Goal: Information Seeking & Learning: Learn about a topic

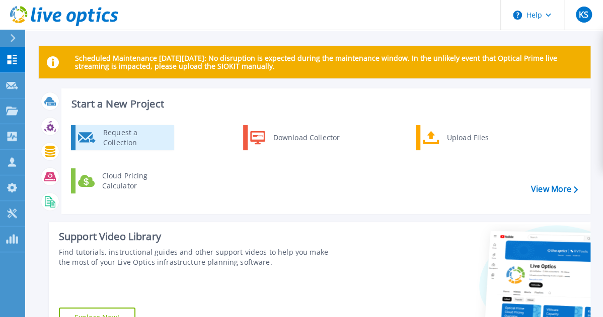
click at [150, 139] on div "Request a Collection" at bounding box center [134, 138] width 73 height 20
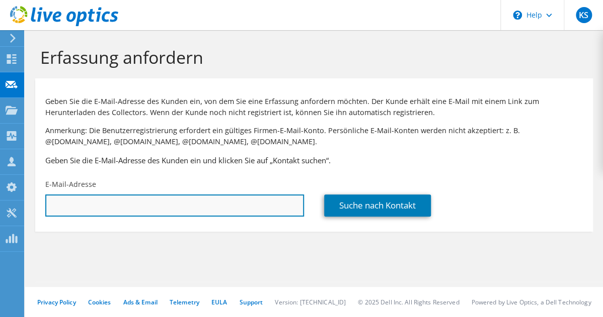
click at [95, 212] on input "text" at bounding box center [174, 206] width 259 height 22
paste input "benjamin.meyer@kvb.koeln"
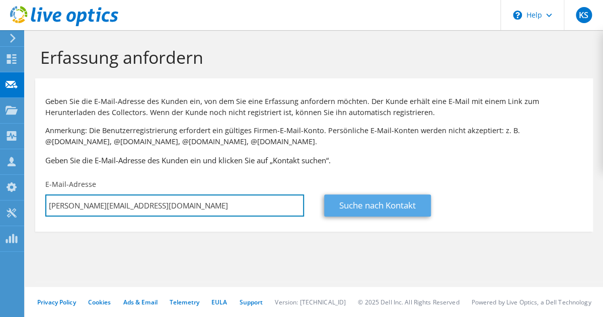
type input "benjamin.meyer@kvb.koeln"
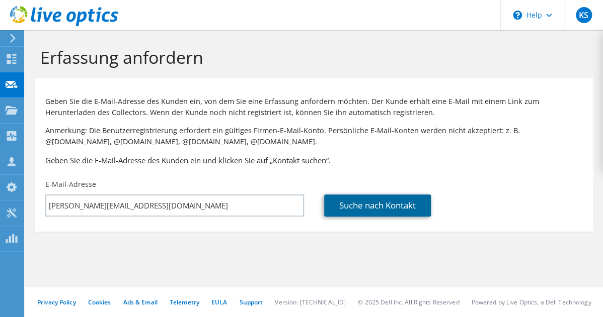
click at [354, 200] on link "Suche nach Kontakt" at bounding box center [377, 206] width 107 height 22
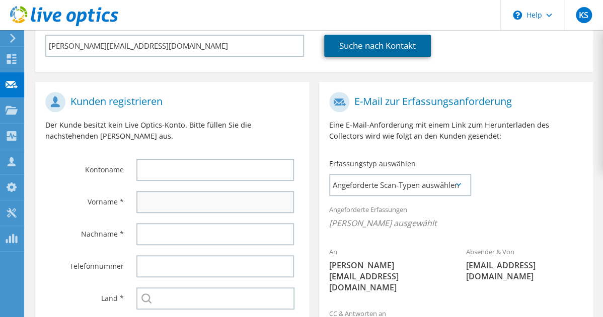
scroll to position [161, 0]
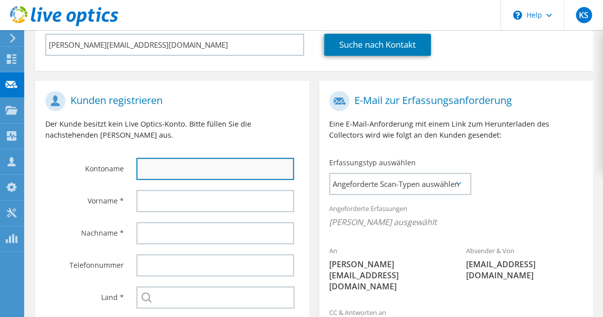
click at [156, 177] on input "text" at bounding box center [214, 169] width 157 height 22
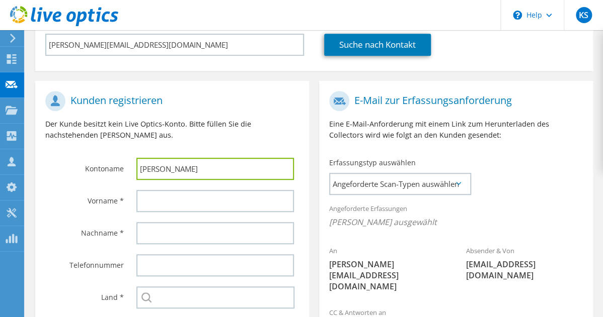
type input "Benjamin"
type input "Kölner Verkehrsbetriebe"
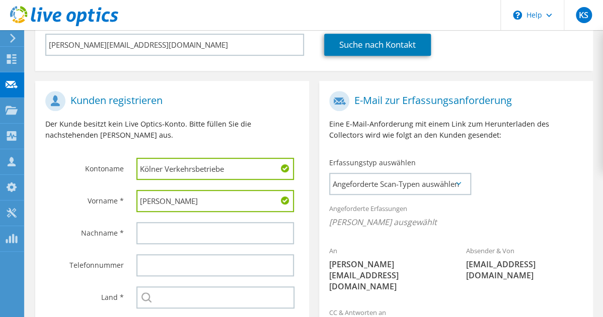
type input "Benjamin"
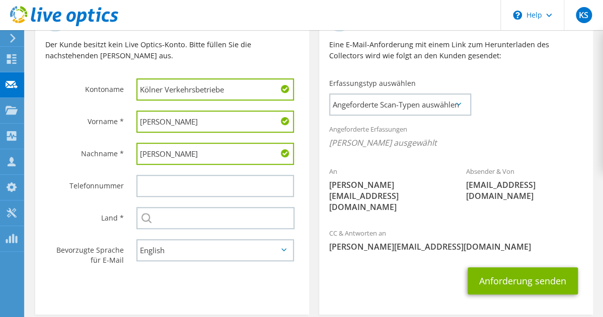
scroll to position [242, 0]
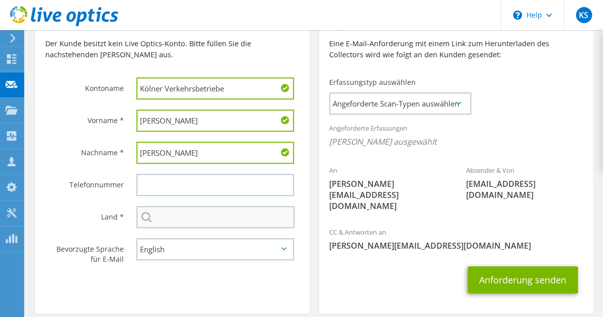
type input "Meyer"
click at [179, 217] on input "text" at bounding box center [215, 217] width 158 height 22
click at [191, 214] on input "text" at bounding box center [215, 217] width 158 height 22
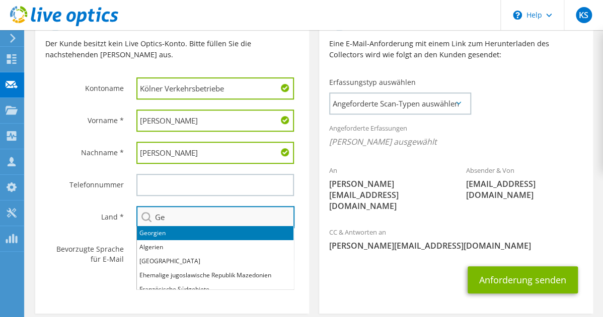
type input "G"
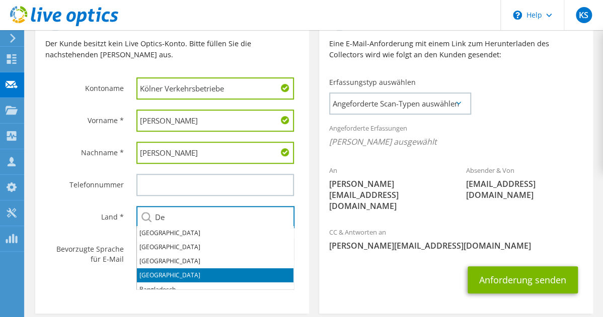
click at [183, 272] on li "Deutschland" at bounding box center [215, 276] width 156 height 14
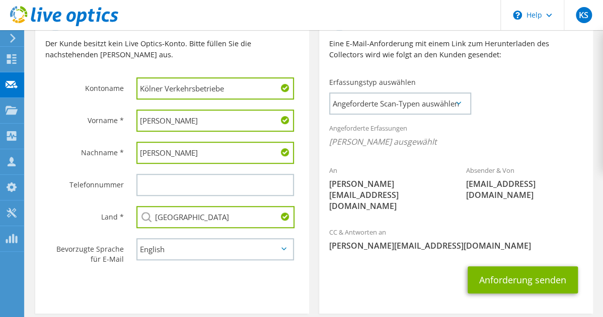
type input "Deutschland"
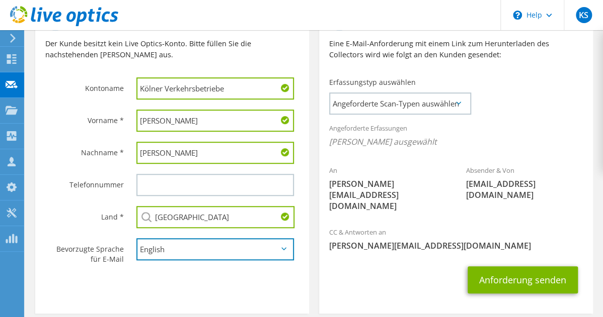
click at [205, 253] on select "English Deutsch Español Français Italiano Polski Português Русский 한국어 中文 日本語" at bounding box center [214, 250] width 157 height 22
select select "de-DE"
click at [136, 239] on select "English Deutsch Español Français Italiano Polski Português Русский 한국어 中文 日本語" at bounding box center [214, 250] width 157 height 22
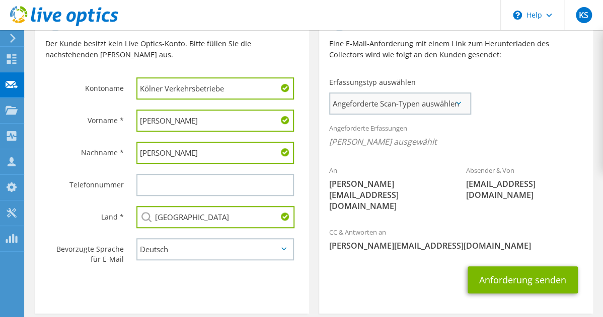
click at [407, 103] on span "Angeforderte Scan-Typen auswählen" at bounding box center [399, 104] width 139 height 20
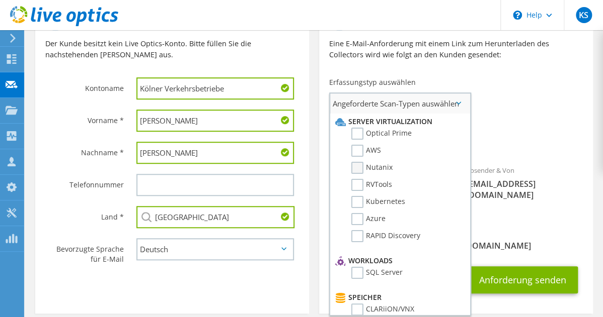
scroll to position [0, 0]
click at [352, 132] on label "Optical Prime" at bounding box center [381, 134] width 60 height 12
click at [0, 0] on input "Optical Prime" at bounding box center [0, 0] width 0 height 0
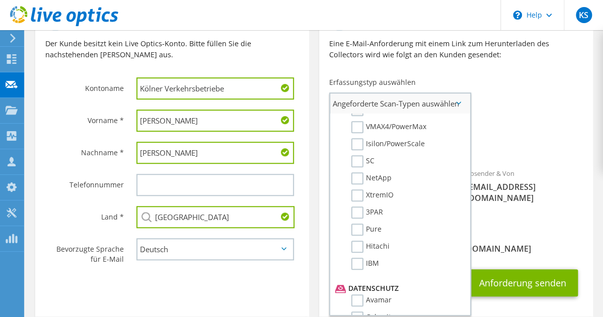
scroll to position [282, 0]
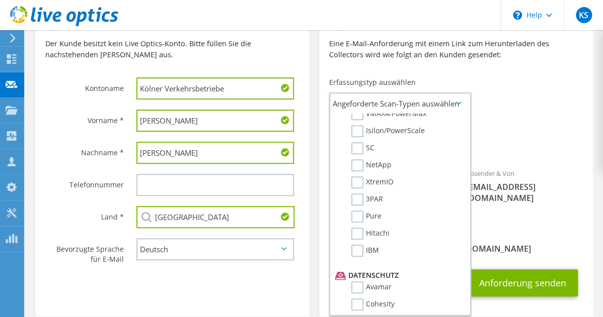
click at [498, 244] on span "[PERSON_NAME][EMAIL_ADDRESS][DOMAIN_NAME]" at bounding box center [456, 249] width 254 height 11
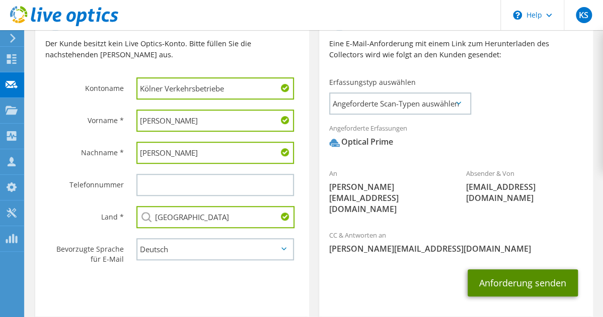
click at [488, 270] on button "Anforderung senden" at bounding box center [522, 283] width 110 height 27
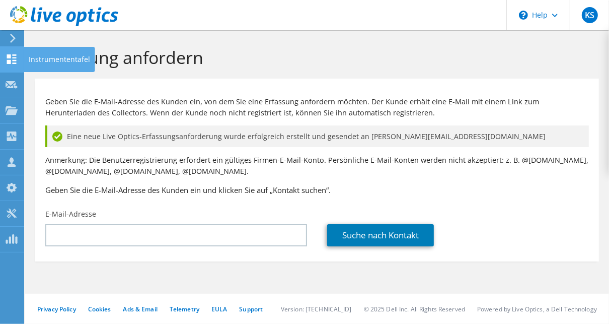
click at [12, 59] on icon at bounding box center [12, 59] width 12 height 10
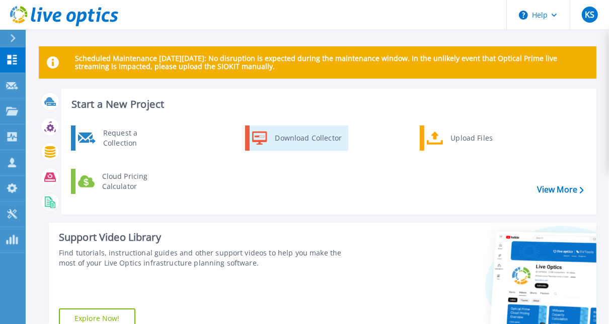
click at [309, 137] on div "Download Collector" at bounding box center [308, 138] width 76 height 20
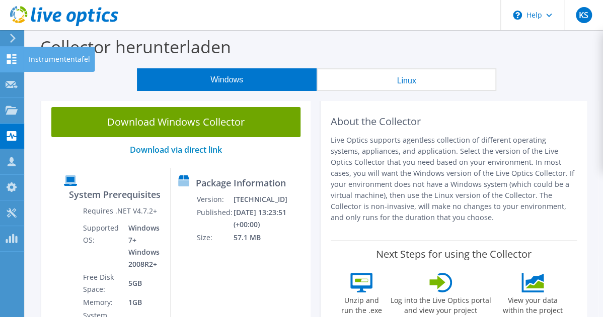
click at [10, 62] on use at bounding box center [12, 59] width 10 height 10
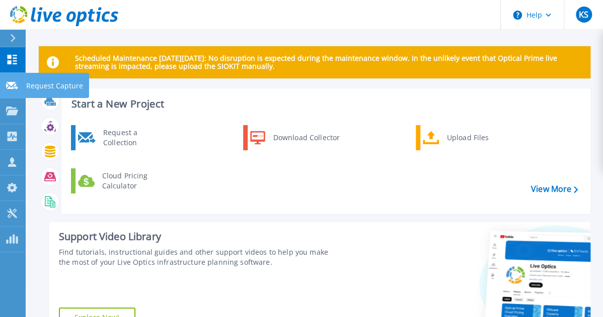
click at [12, 80] on link "Request Capture Request Capture" at bounding box center [12, 86] width 25 height 26
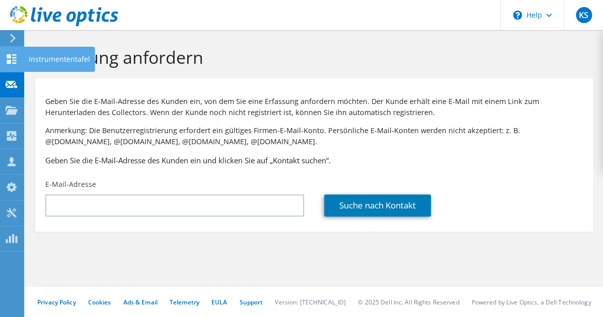
click at [16, 62] on icon at bounding box center [12, 59] width 12 height 10
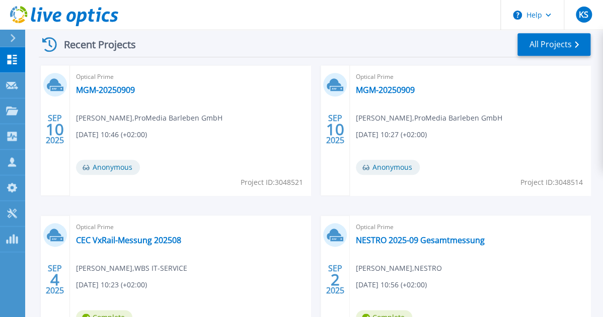
scroll to position [242, 0]
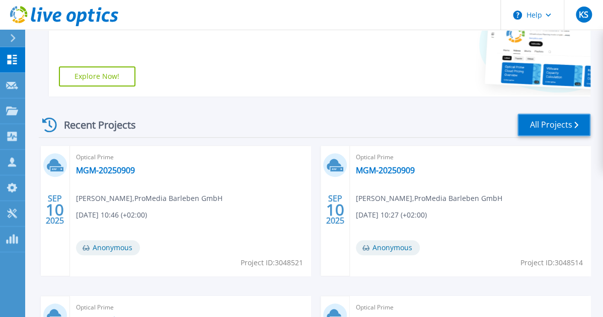
click at [561, 125] on link "All Projects" at bounding box center [553, 125] width 73 height 23
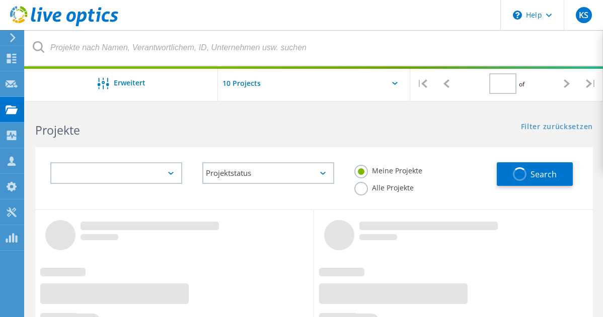
type input "1"
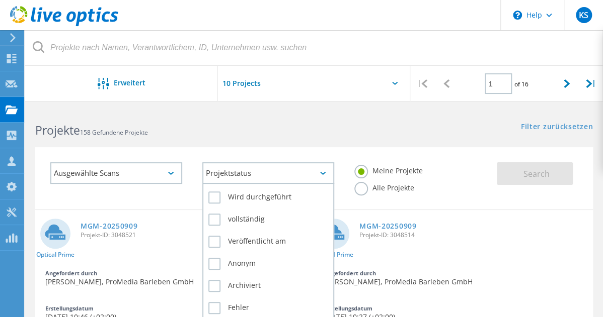
click at [228, 171] on div "Projektstatus" at bounding box center [268, 174] width 132 height 22
click at [217, 258] on label "Anonym" at bounding box center [268, 264] width 120 height 12
click at [0, 0] on input "Anonym" at bounding box center [0, 0] width 0 height 0
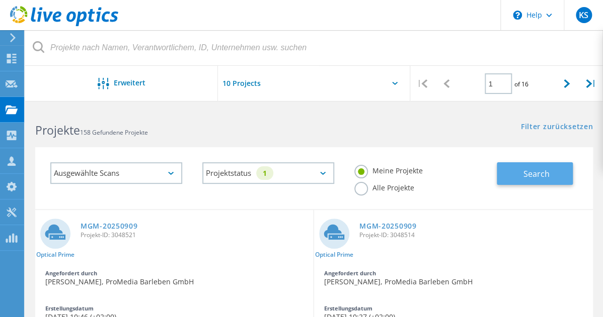
click at [547, 167] on button "Search" at bounding box center [535, 174] width 76 height 23
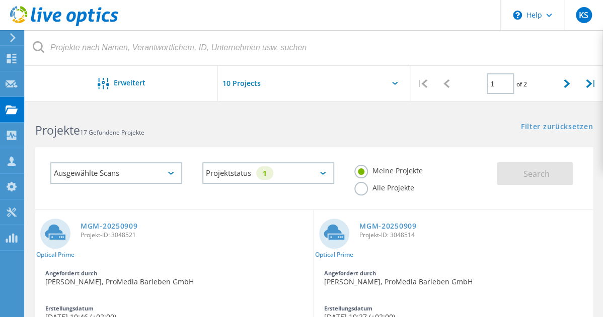
click at [121, 176] on div "Ausgewählte Scans" at bounding box center [116, 174] width 132 height 22
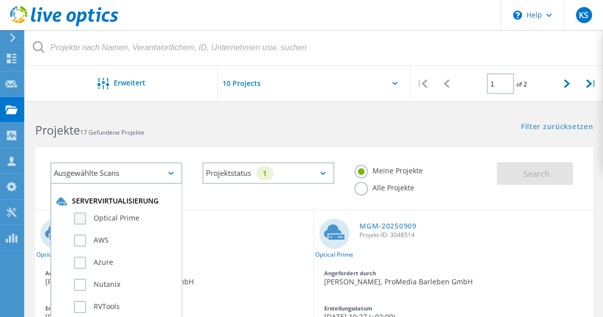
click at [81, 219] on label "Optical Prime" at bounding box center [125, 219] width 102 height 12
click at [0, 0] on input "Optical Prime" at bounding box center [0, 0] width 0 height 0
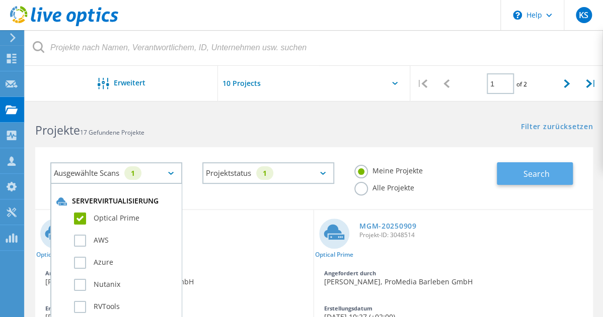
click at [533, 175] on span "Search" at bounding box center [536, 174] width 26 height 11
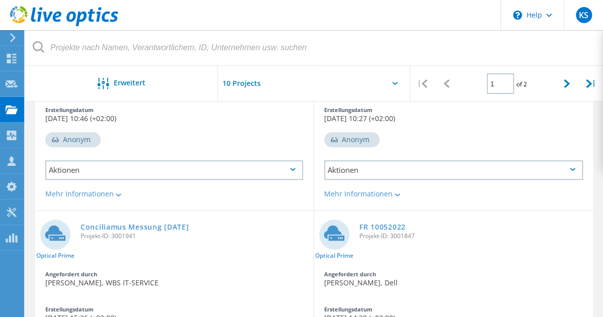
scroll to position [242, 0]
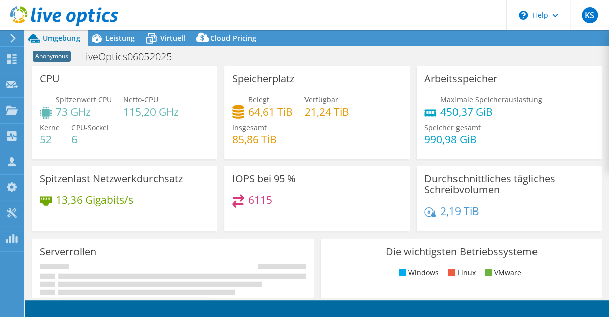
select select "USD"
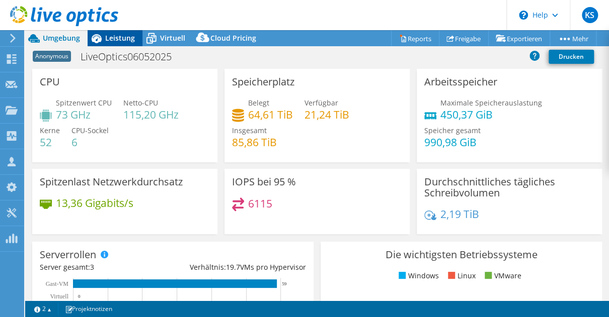
click at [116, 43] on div "Leistung" at bounding box center [115, 38] width 55 height 16
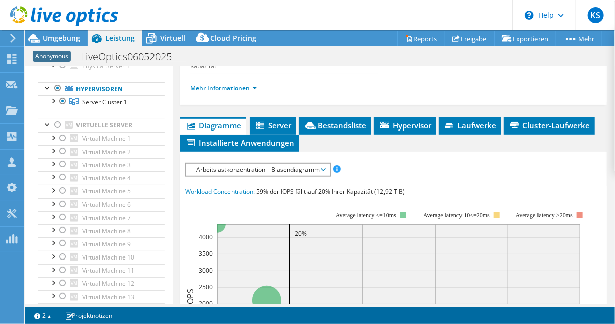
scroll to position [201, 0]
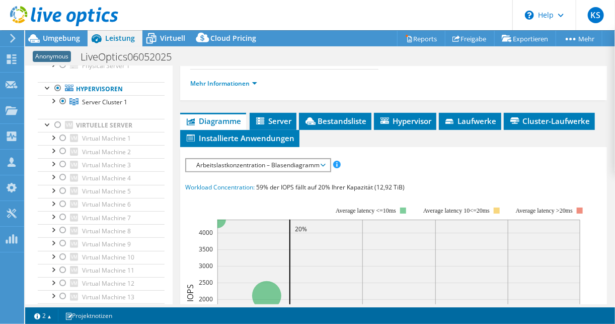
click at [230, 162] on span "Arbeitslastkonzentration – Blasendiagramm" at bounding box center [257, 165] width 133 height 12
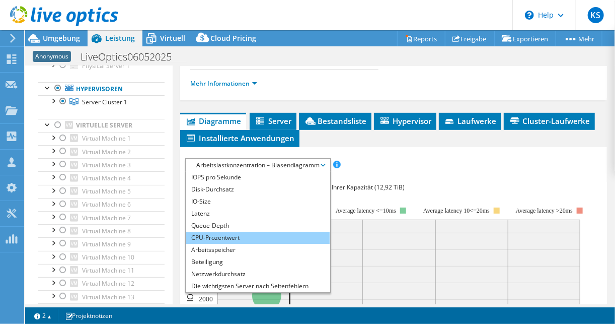
click at [216, 233] on li "CPU-Prozentwert" at bounding box center [257, 237] width 143 height 12
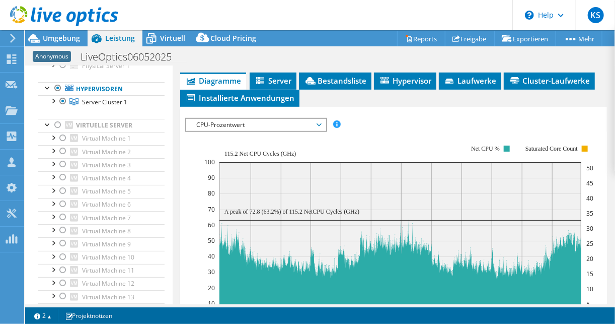
scroll to position [282, 0]
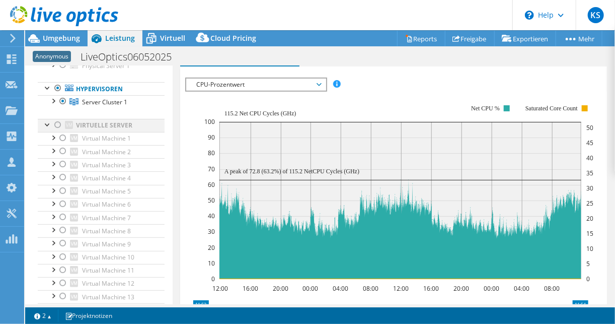
click at [58, 123] on div at bounding box center [58, 125] width 10 height 12
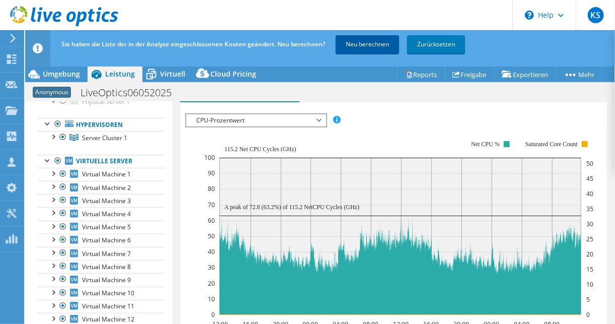
click at [352, 44] on link "Neu berechnen" at bounding box center [367, 44] width 63 height 18
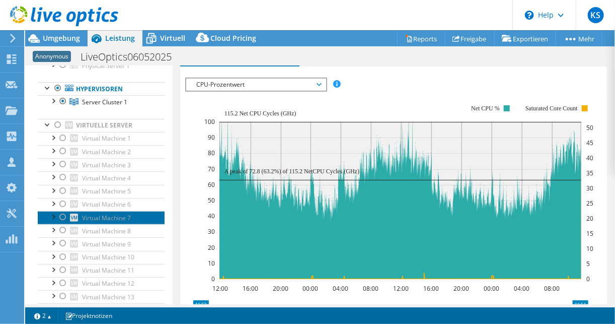
click at [89, 217] on span "Virtual Machine 7" at bounding box center [106, 217] width 49 height 9
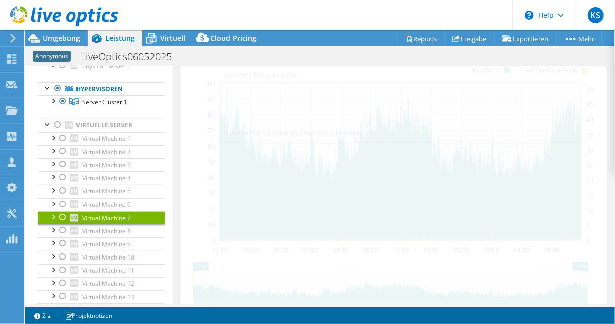
scroll to position [227, 0]
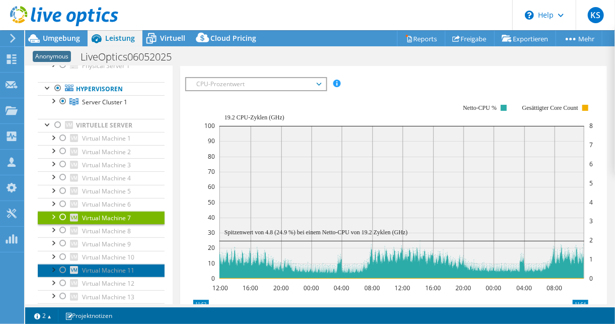
click at [95, 266] on span "Virtual Machine 11" at bounding box center [108, 270] width 52 height 9
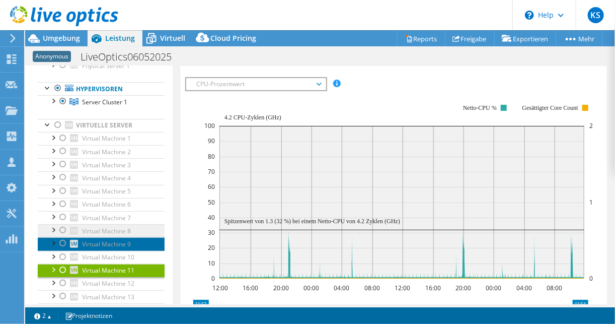
click at [94, 233] on ul "Virtual Machine 1 Disk 1 Netzwerkschnittstellen NIC 1" at bounding box center [101, 329] width 127 height 395
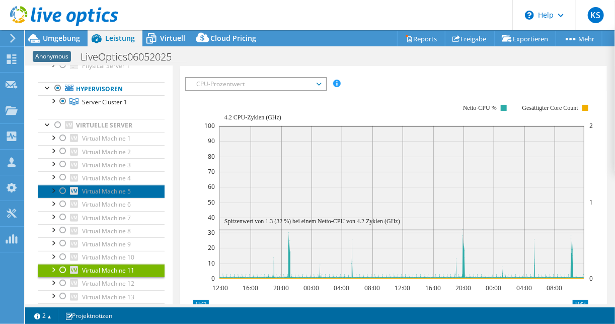
click at [101, 191] on span "Virtual Machine 5" at bounding box center [106, 191] width 49 height 9
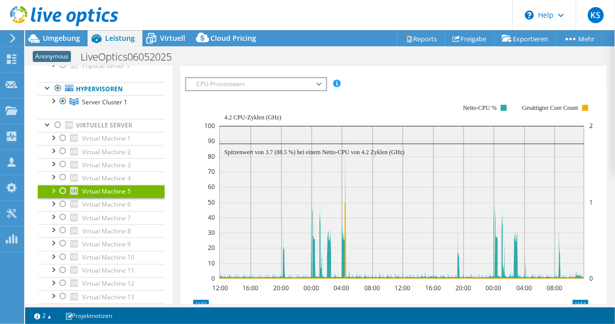
scroll to position [0, 0]
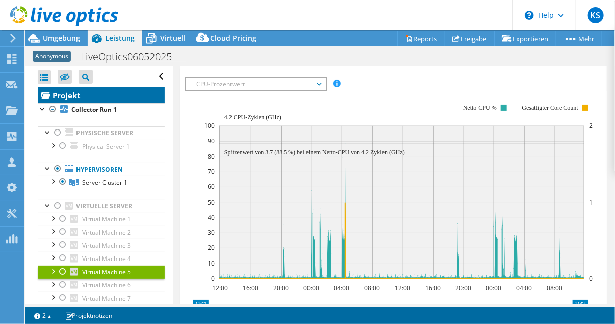
click at [80, 97] on link "Projekt" at bounding box center [101, 95] width 127 height 16
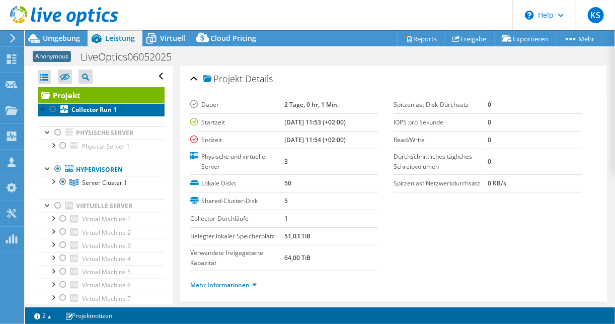
click at [97, 106] on b "Collector Run 1" at bounding box center [93, 109] width 45 height 9
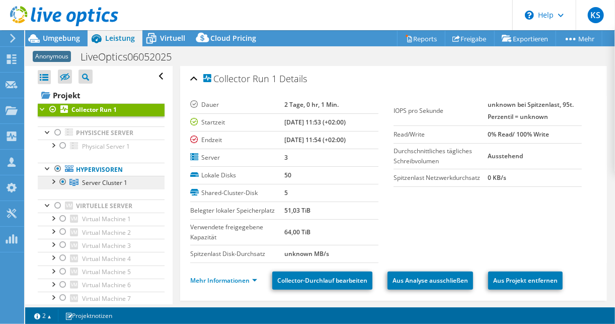
click at [106, 187] on link "Server Cluster 1" at bounding box center [101, 182] width 127 height 13
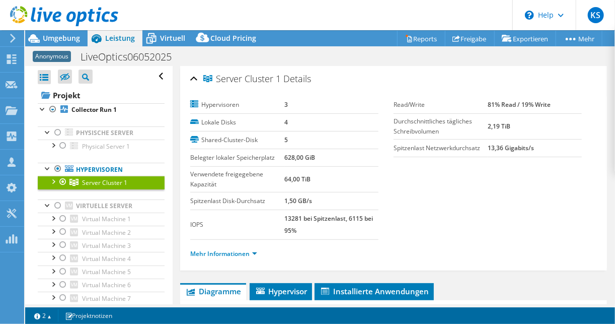
click at [49, 181] on div at bounding box center [53, 181] width 10 height 10
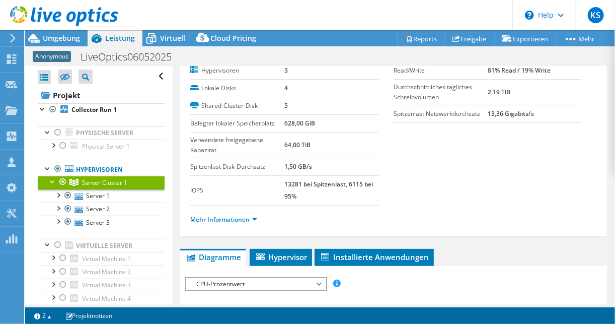
scroll to position [81, 0]
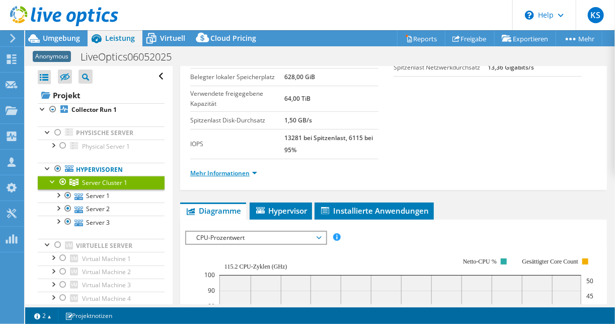
click at [220, 172] on link "Mehr Informationen" at bounding box center [223, 173] width 67 height 9
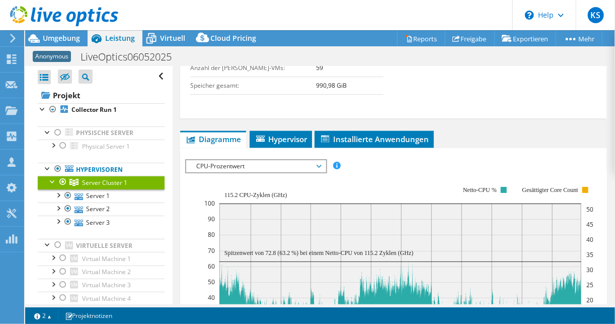
scroll to position [604, 0]
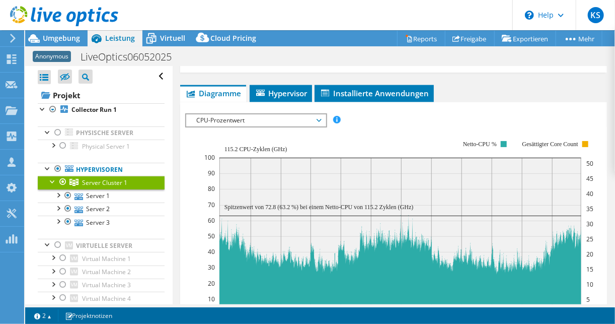
click at [253, 114] on span "CPU-Prozentwert" at bounding box center [255, 120] width 129 height 12
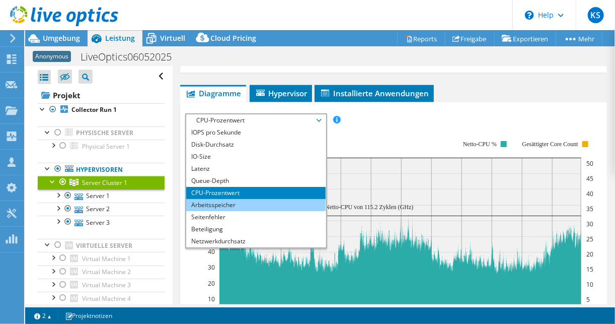
click at [222, 199] on li "Arbeitsspeicher" at bounding box center [255, 205] width 139 height 12
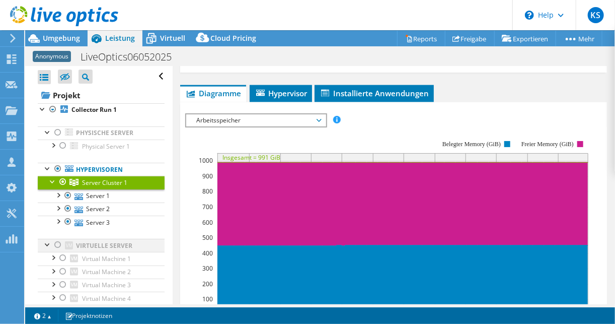
click at [57, 243] on div at bounding box center [58, 245] width 10 height 12
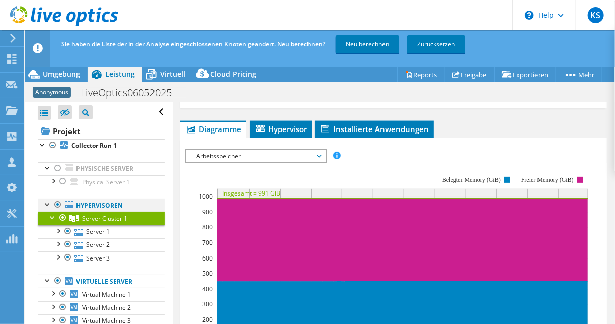
click at [57, 204] on div at bounding box center [58, 204] width 10 height 12
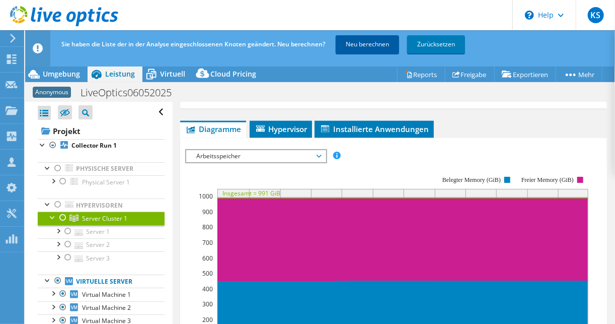
click at [366, 51] on link "Neu berechnen" at bounding box center [367, 44] width 63 height 18
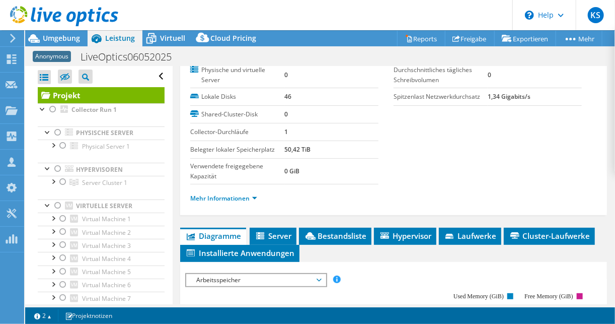
scroll to position [248, 0]
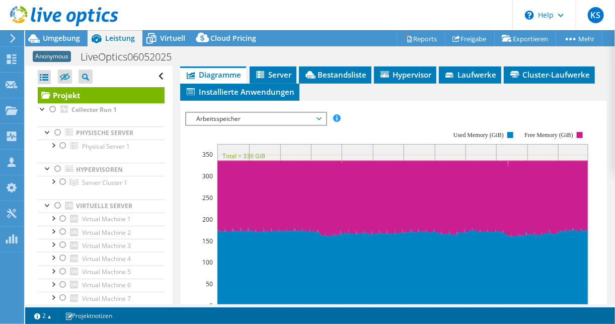
click at [203, 116] on span "Arbeitsspeicher" at bounding box center [255, 119] width 129 height 12
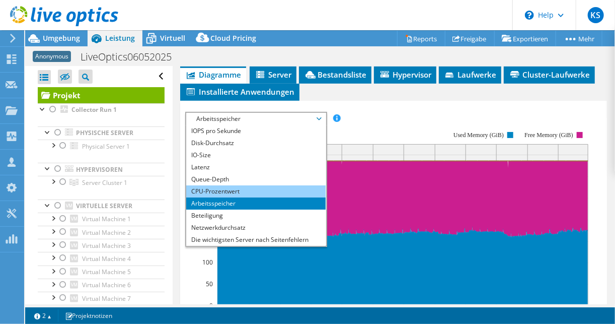
click at [205, 188] on li "CPU-Prozentwert" at bounding box center [255, 191] width 139 height 12
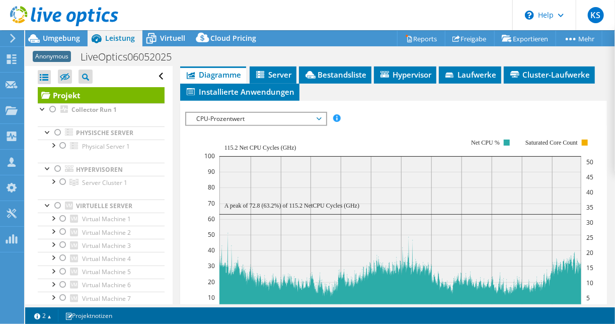
click at [212, 115] on span "CPU-Prozentwert" at bounding box center [255, 119] width 129 height 12
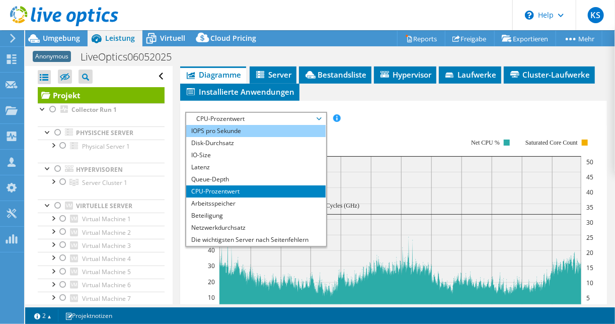
click at [221, 132] on li "IOPS pro Sekunde" at bounding box center [255, 131] width 139 height 12
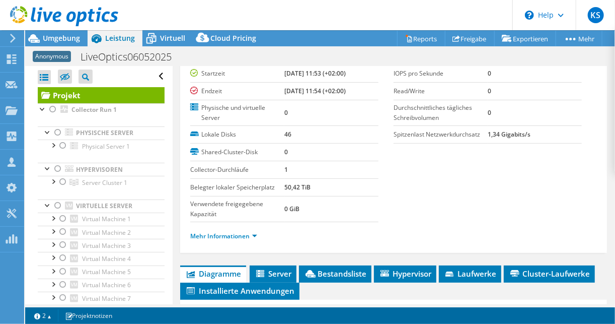
scroll to position [207, 0]
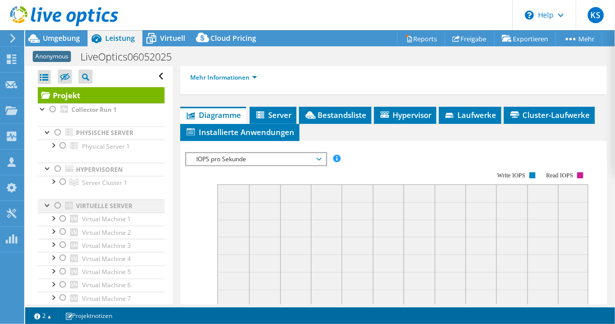
click at [56, 205] on div at bounding box center [58, 205] width 10 height 12
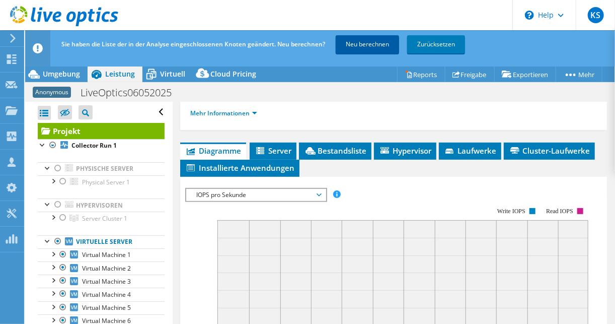
click at [370, 47] on link "Neu berechnen" at bounding box center [367, 44] width 63 height 18
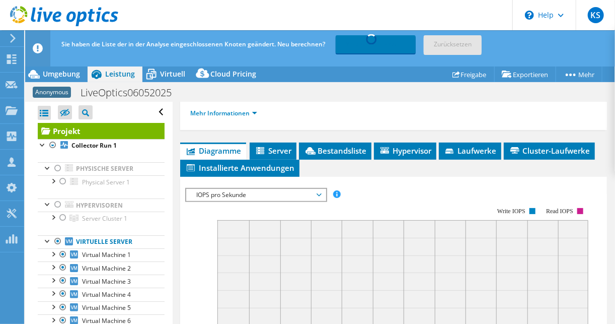
click at [218, 189] on span "IOPS pro Sekunde" at bounding box center [255, 195] width 129 height 12
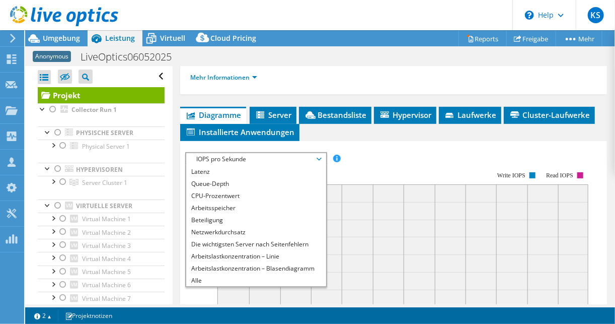
scroll to position [0, 0]
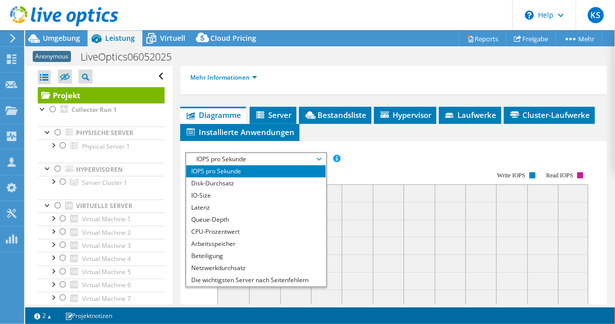
click at [446, 131] on ul "Diagramme Server Bestandsliste Hypervisor Laufwerke Cluster-Laufwerke Installie…" at bounding box center [393, 124] width 427 height 34
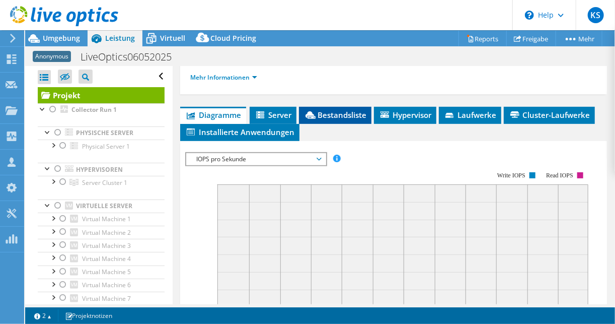
click at [343, 111] on span "Bestandsliste" at bounding box center [335, 115] width 62 height 10
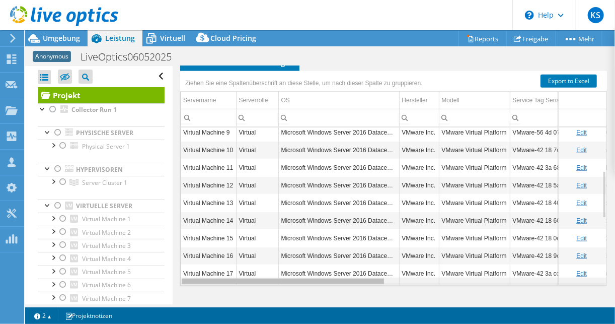
drag, startPoint x: 211, startPoint y: 277, endPoint x: 169, endPoint y: 290, distance: 43.6
click at [169, 290] on body "KS Vertriebspartner [PERSON_NAME] [PERSON_NAME][EMAIL_ADDRESS][DOMAIN_NAME] WBS…" at bounding box center [307, 162] width 615 height 324
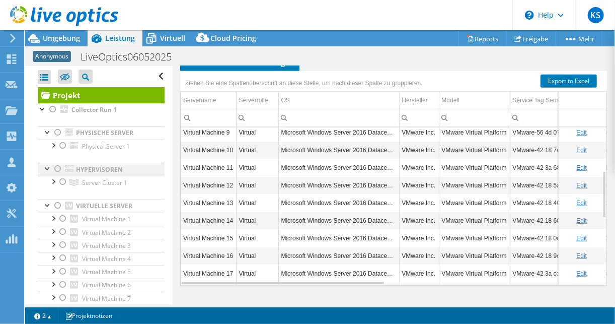
click at [55, 169] on div at bounding box center [58, 169] width 10 height 12
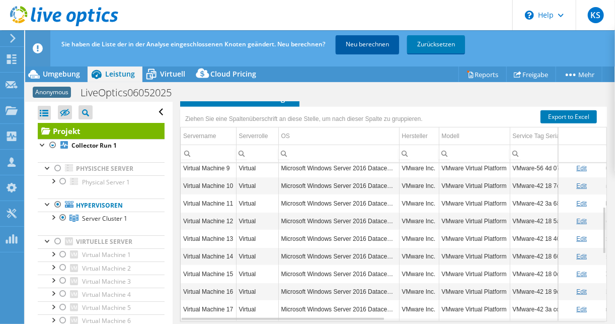
click at [342, 45] on link "Neu berechnen" at bounding box center [367, 44] width 63 height 18
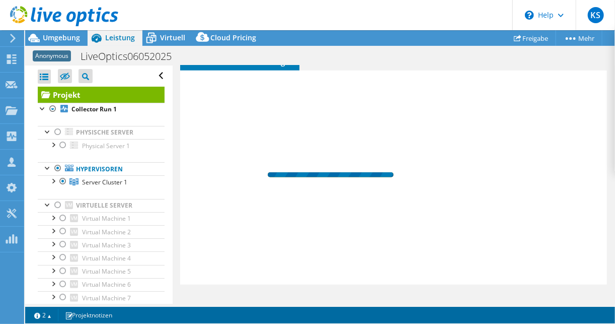
drag, startPoint x: 237, startPoint y: 314, endPoint x: 307, endPoint y: 274, distance: 80.4
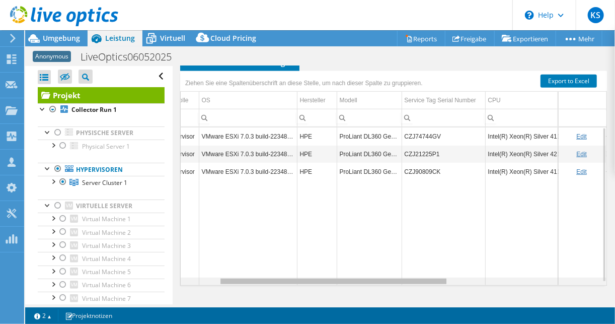
scroll to position [0, 102]
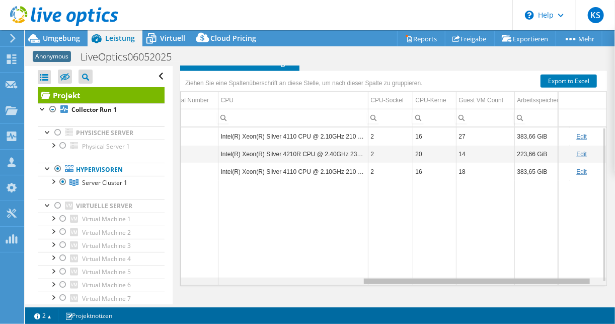
drag, startPoint x: 224, startPoint y: 277, endPoint x: 419, endPoint y: 258, distance: 195.7
click at [419, 258] on body "KS Vertriebspartner [PERSON_NAME] [PERSON_NAME][EMAIL_ADDRESS][DOMAIN_NAME] WBS…" at bounding box center [307, 162] width 615 height 324
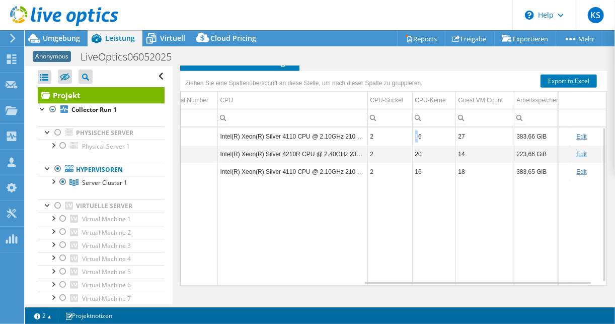
drag, startPoint x: 412, startPoint y: 133, endPoint x: 418, endPoint y: 133, distance: 5.6
click at [418, 133] on td "16" at bounding box center [433, 136] width 43 height 18
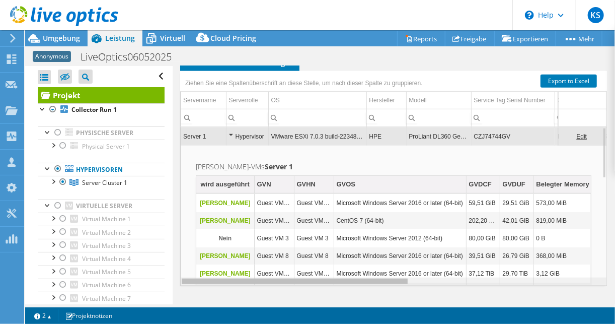
drag, startPoint x: 376, startPoint y: 276, endPoint x: 167, endPoint y: 283, distance: 210.0
click at [168, 284] on body "KS Vertriebspartner [PERSON_NAME] [PERSON_NAME][EMAIL_ADDRESS][DOMAIN_NAME] WBS…" at bounding box center [307, 162] width 615 height 324
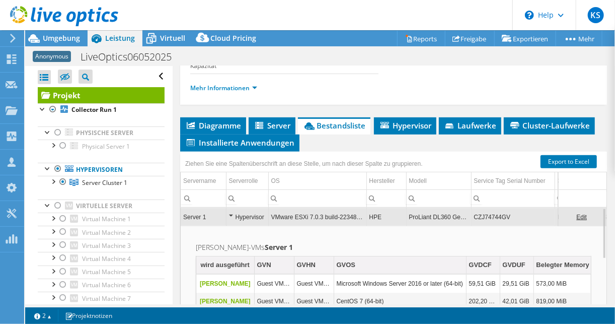
click at [194, 212] on td "Server 1" at bounding box center [203, 217] width 45 height 18
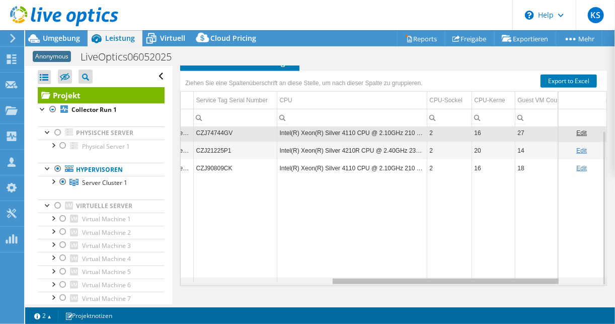
drag, startPoint x: 275, startPoint y: 274, endPoint x: 428, endPoint y: 259, distance: 153.7
click at [434, 264] on body "KS Vertriebspartner [PERSON_NAME] [PERSON_NAME][EMAIL_ADDRESS][DOMAIN_NAME] WBS…" at bounding box center [307, 162] width 615 height 324
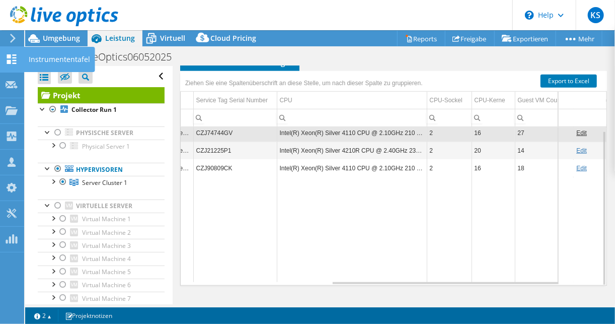
click at [6, 56] on icon at bounding box center [12, 59] width 12 height 10
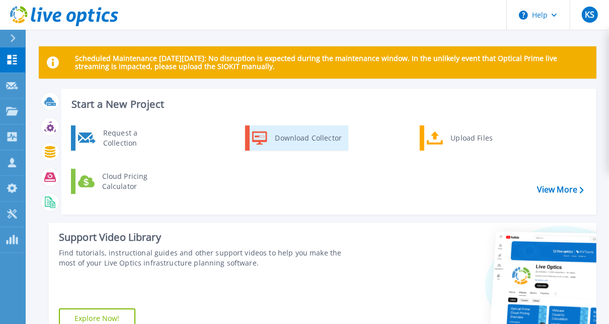
click at [314, 140] on div "Download Collector" at bounding box center [308, 138] width 76 height 20
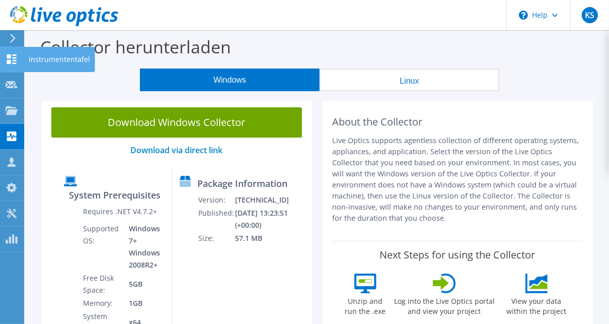
click at [13, 55] on icon at bounding box center [12, 59] width 12 height 10
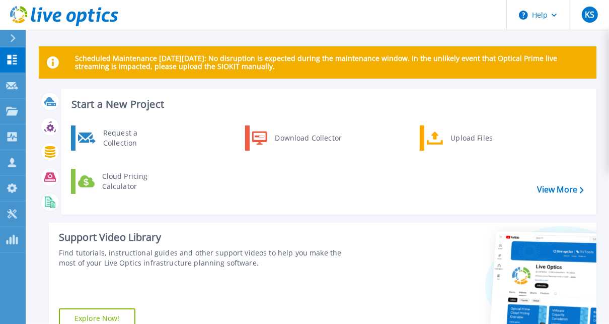
click at [212, 298] on div "Support Video Library Find tutorials, instructional guides and other support vi…" at bounding box center [196, 280] width 294 height 116
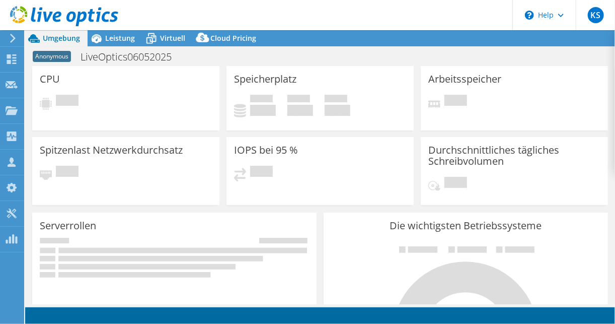
select select "USD"
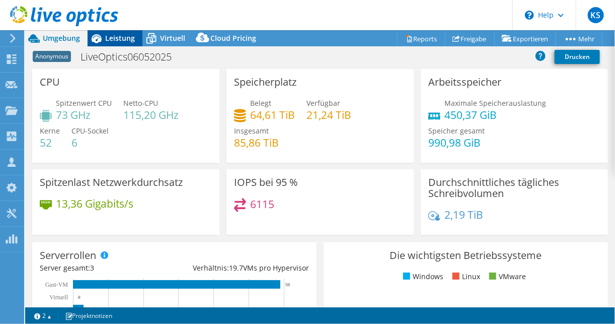
click at [119, 41] on span "Leistung" at bounding box center [120, 38] width 30 height 10
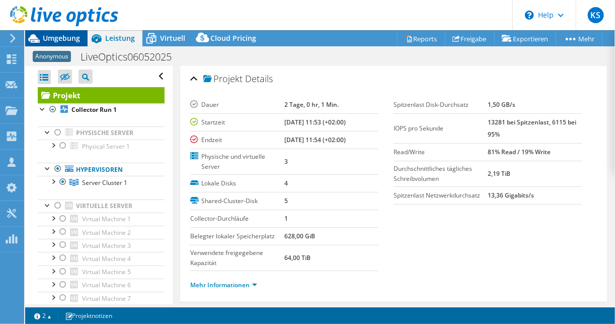
click at [60, 42] on div "Umgebung" at bounding box center [56, 38] width 62 height 16
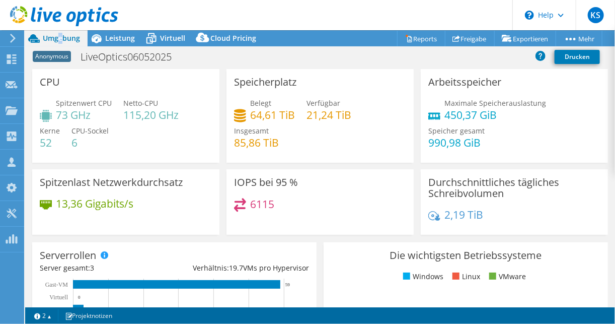
copy span "e"
click at [114, 41] on span "Leistung" at bounding box center [120, 38] width 30 height 10
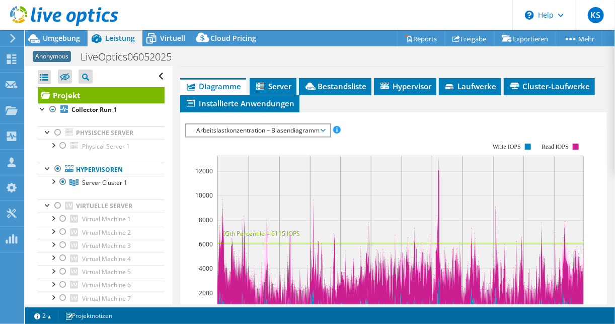
scroll to position [242, 0]
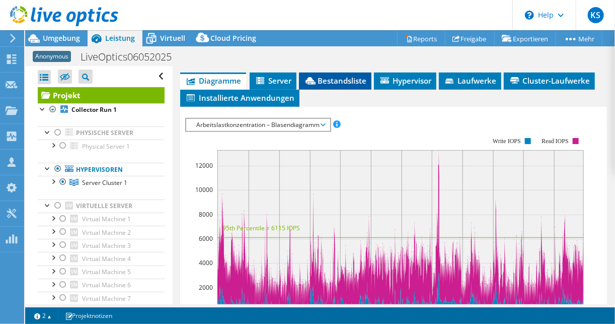
click at [343, 80] on span "Bestandsliste" at bounding box center [335, 80] width 62 height 10
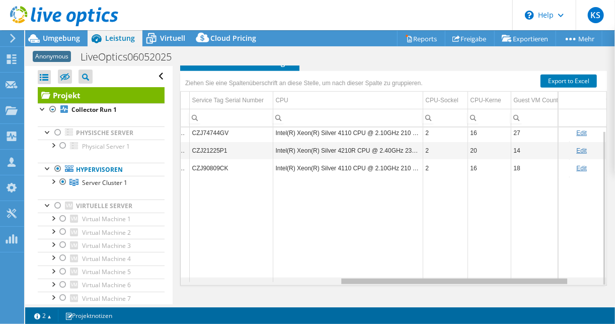
scroll to position [4, 294]
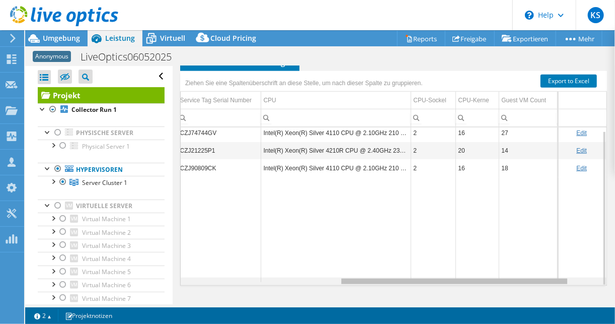
drag, startPoint x: 220, startPoint y: 281, endPoint x: 392, endPoint y: 258, distance: 173.6
click at [391, 259] on body "KS Vertriebspartner [PERSON_NAME] [PERSON_NAME][EMAIL_ADDRESS][DOMAIN_NAME] WBS…" at bounding box center [307, 162] width 615 height 324
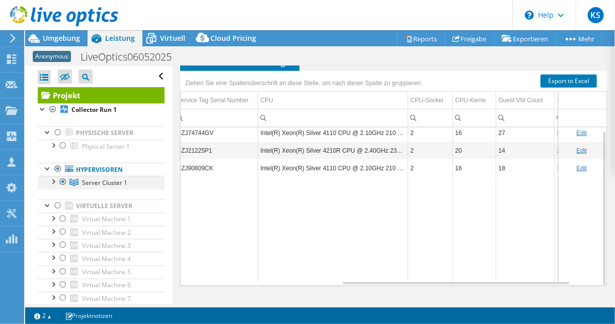
click at [64, 179] on div at bounding box center [63, 182] width 10 height 12
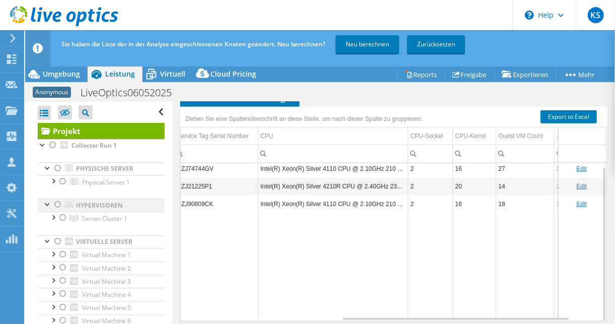
click at [58, 203] on div at bounding box center [58, 204] width 10 height 12
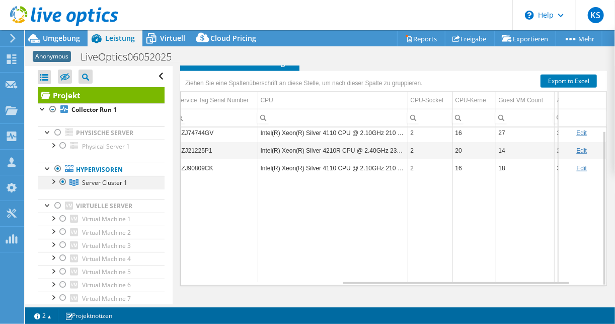
click at [53, 178] on div at bounding box center [53, 181] width 10 height 10
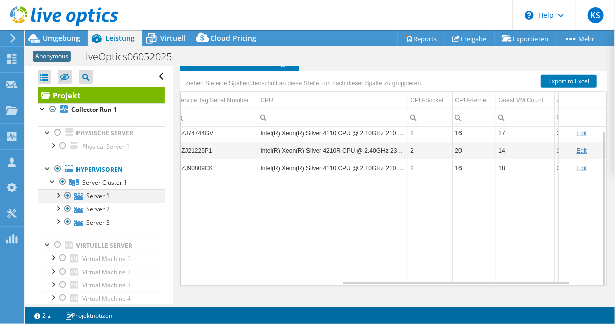
click at [65, 193] on div at bounding box center [68, 195] width 10 height 12
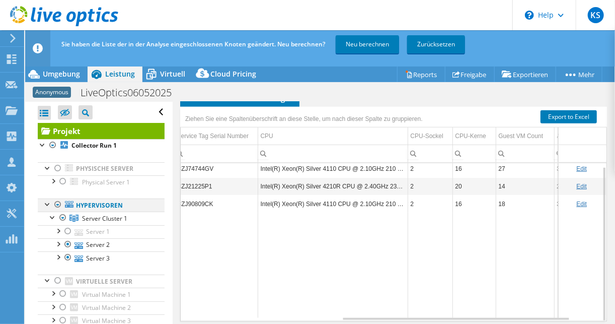
click at [59, 202] on div at bounding box center [58, 204] width 10 height 12
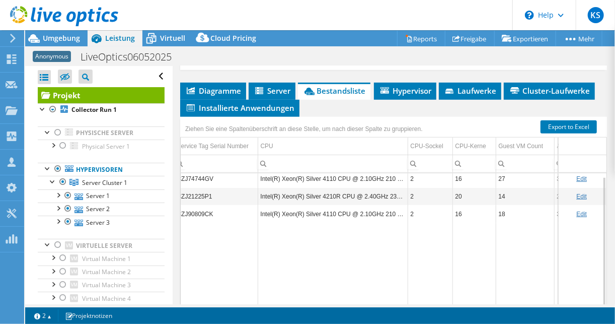
scroll to position [237, 0]
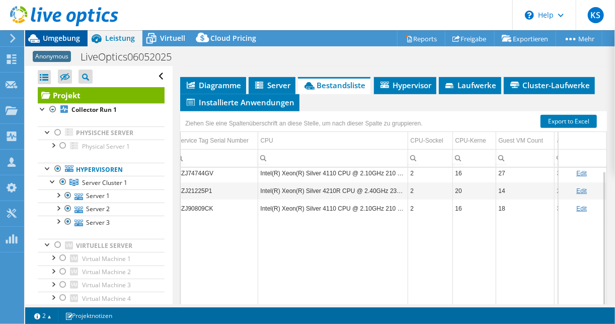
click at [72, 35] on span "Umgebung" at bounding box center [61, 38] width 37 height 10
